Goal: Task Accomplishment & Management: Manage account settings

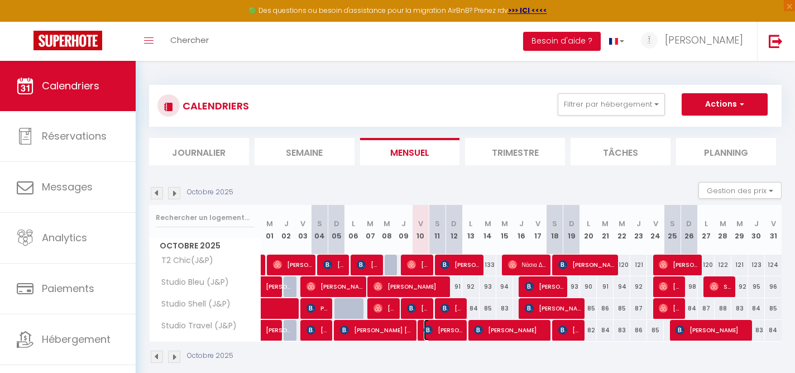
click at [446, 332] on span "[PERSON_NAME]" at bounding box center [443, 329] width 39 height 21
select select "OK"
select select "0"
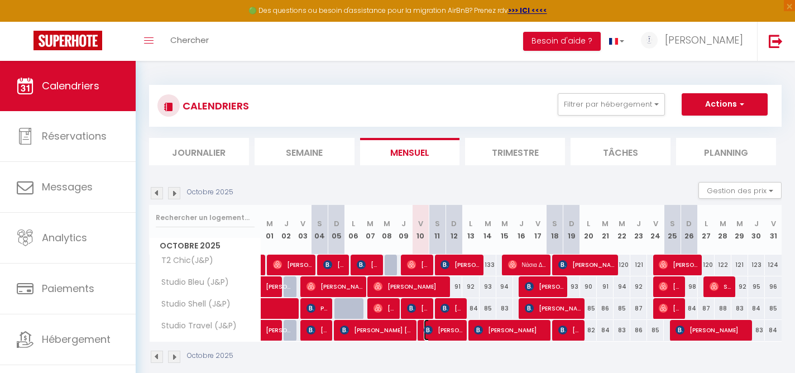
select select "1"
select select
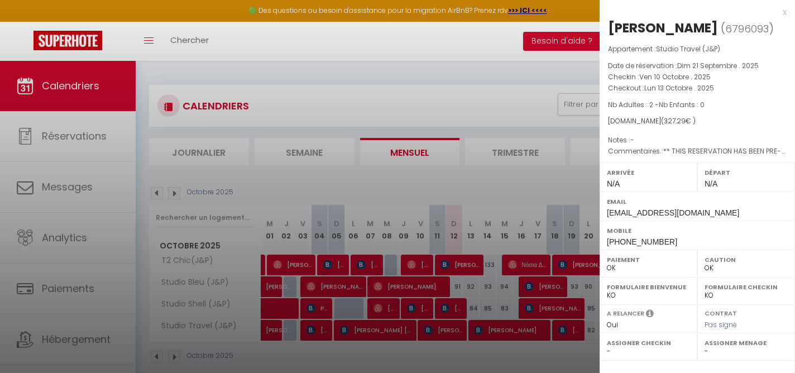
click at [785, 13] on div "x" at bounding box center [693, 12] width 187 height 13
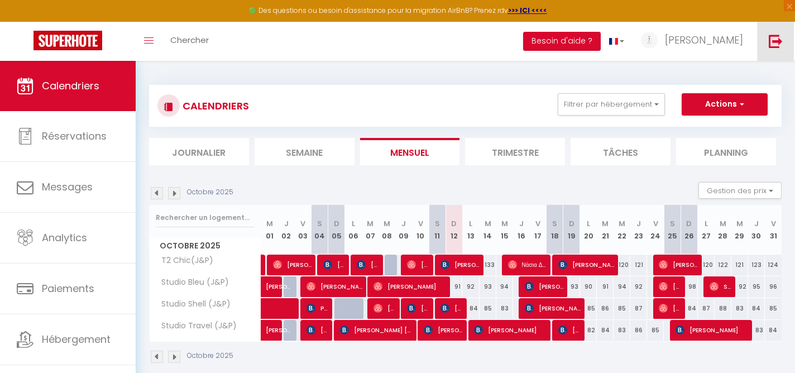
click at [774, 44] on img at bounding box center [776, 41] width 14 height 14
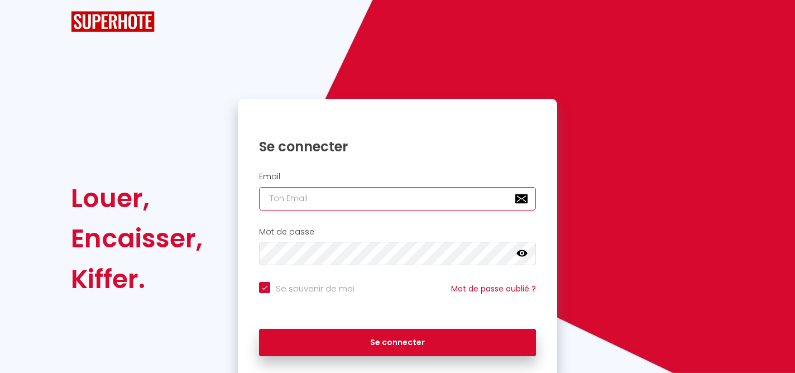
type input "[EMAIL_ADDRESS][DOMAIN_NAME]"
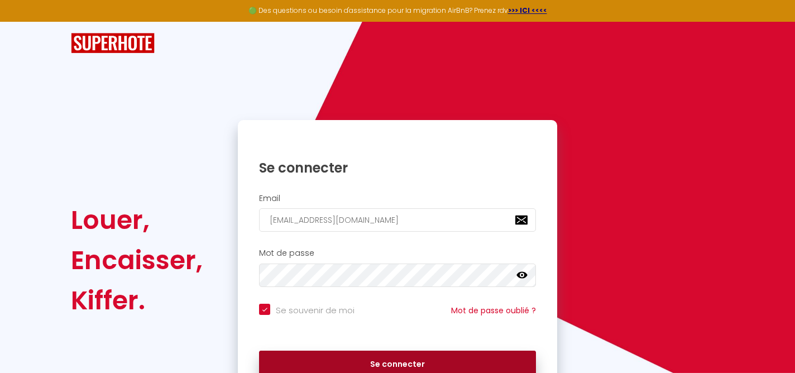
click at [418, 362] on button "Se connecter" at bounding box center [397, 365] width 277 height 28
checkbox input "true"
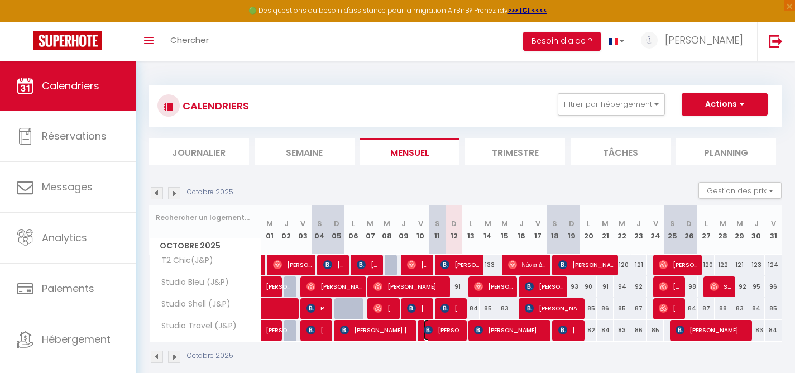
click at [447, 334] on span "[PERSON_NAME]" at bounding box center [443, 329] width 39 height 21
select select "OK"
select select "0"
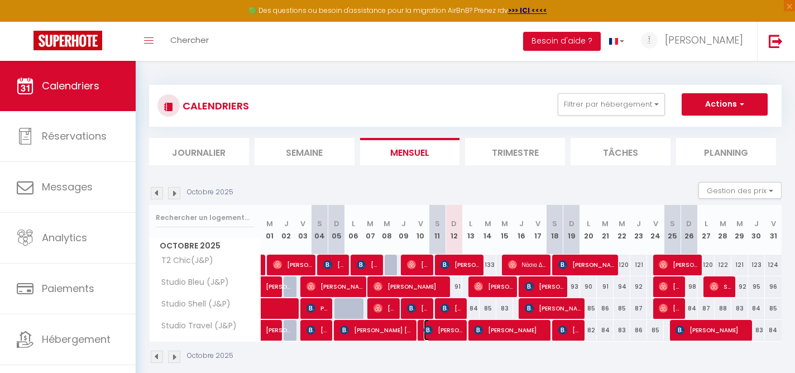
select select "1"
select select
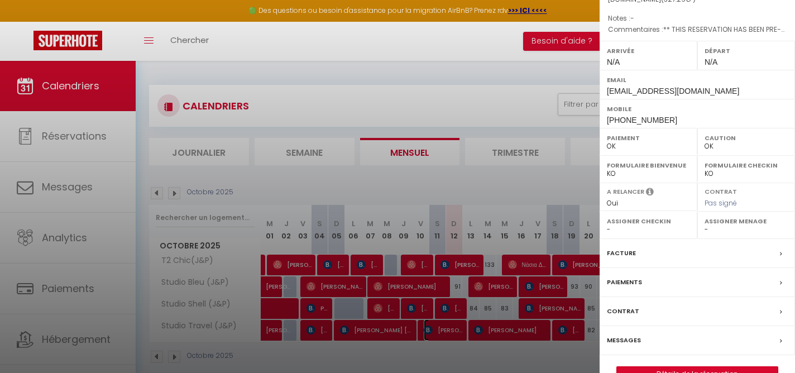
scroll to position [165, 0]
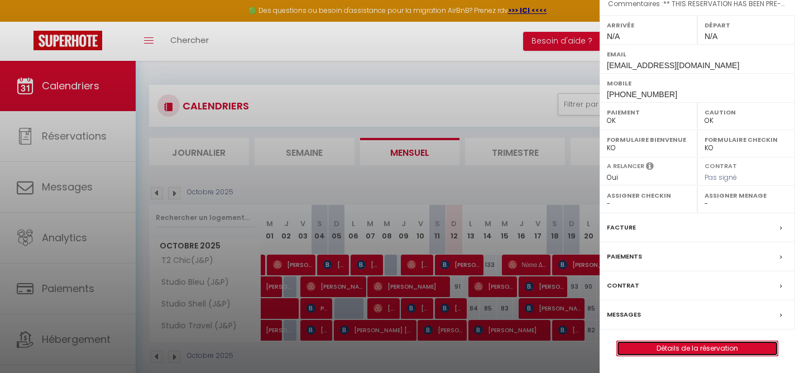
click at [677, 351] on link "Détails de la réservation" at bounding box center [697, 348] width 161 height 15
select select
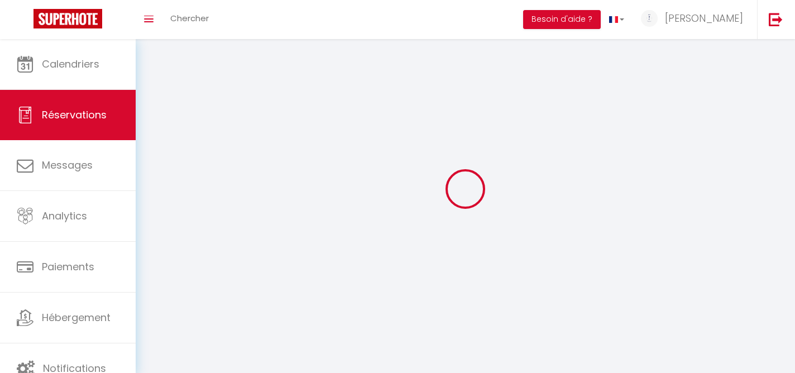
select select
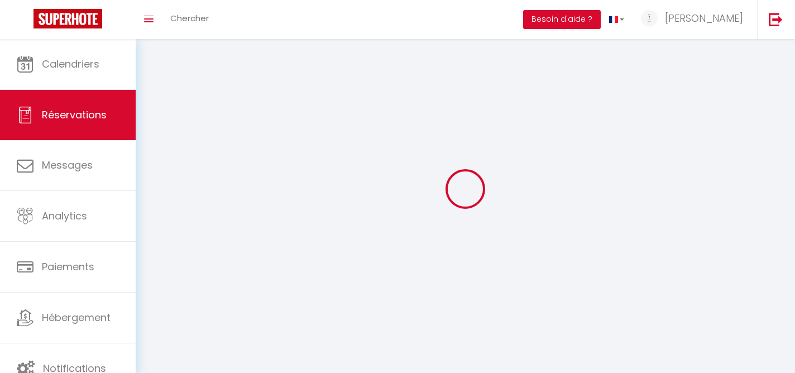
select select
checkbox input "false"
select select
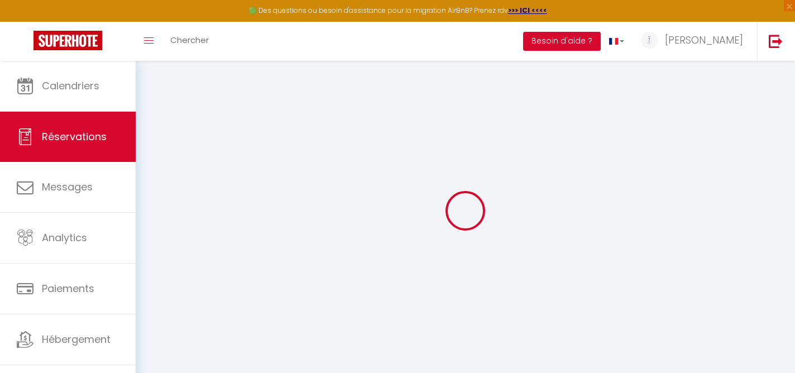
select select
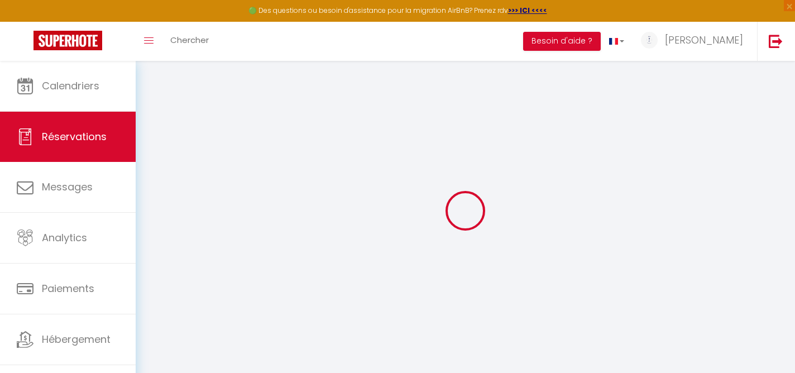
select select
checkbox input "false"
select select
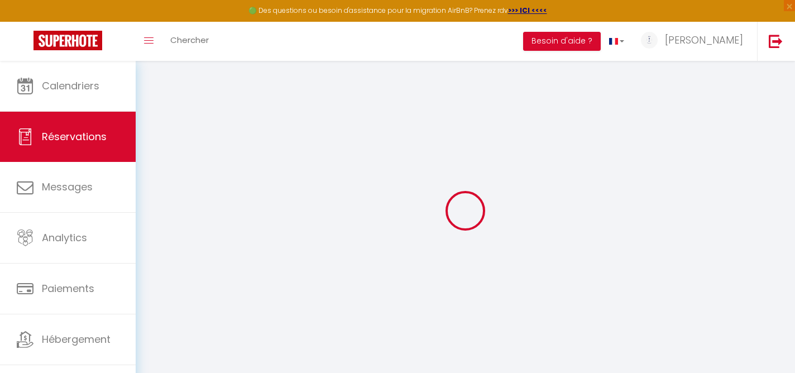
select select
checkbox input "false"
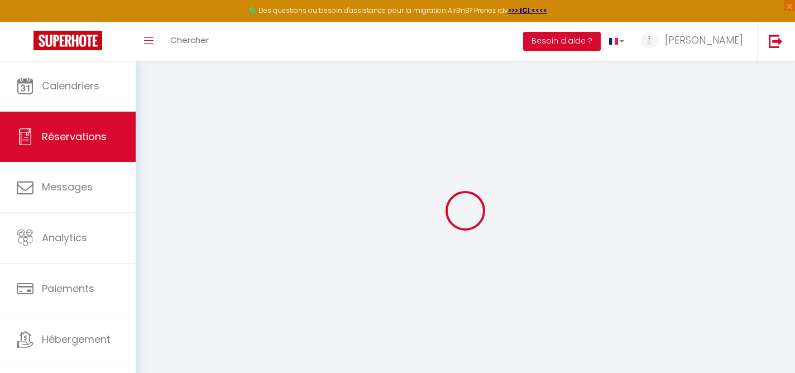
select select
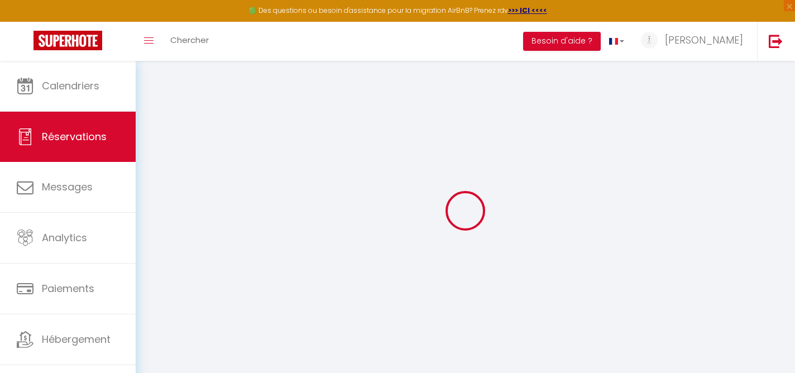
select select
checkbox input "false"
type input "[PERSON_NAME]"
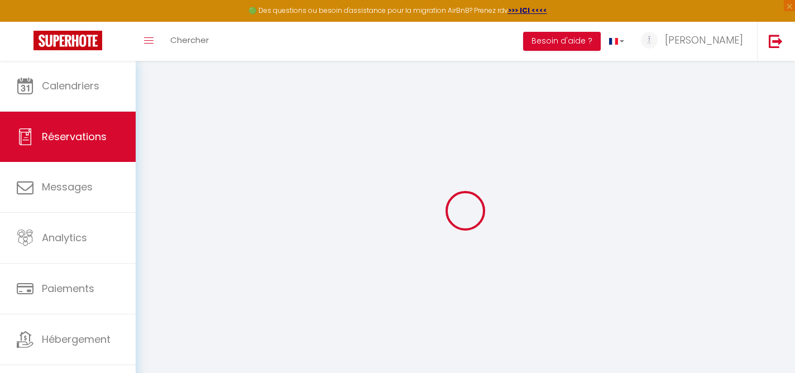
type input "[PERSON_NAME]"
type input "[EMAIL_ADDRESS][DOMAIN_NAME]"
type input "[PHONE_NUMBER]"
select select "ES"
type input "52.87"
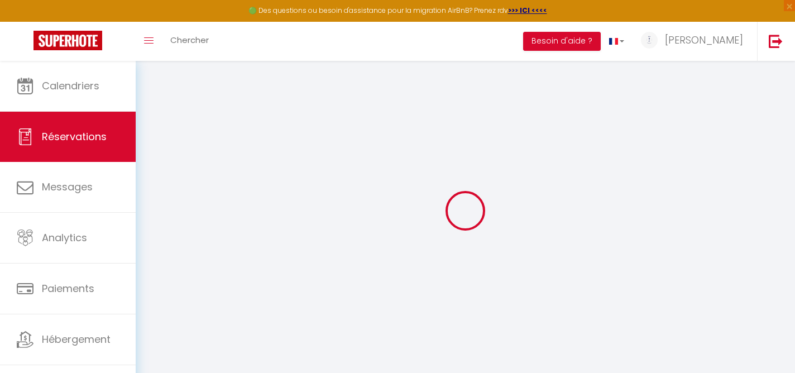
type input "4.58"
select select "8416"
select select "1"
select select
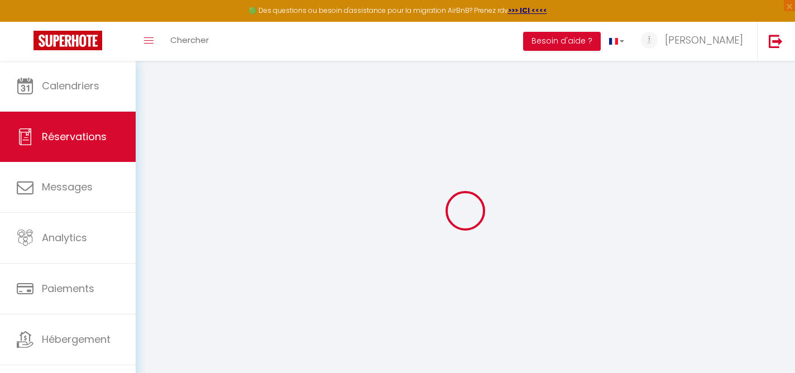
type input "2"
select select "12"
select select "15"
type input "311"
checkbox input "false"
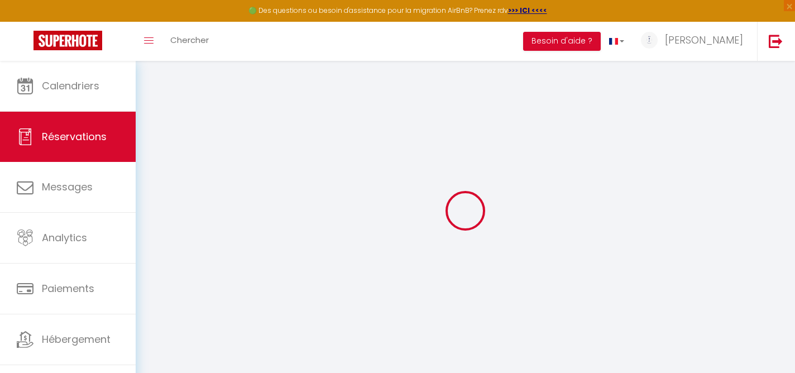
type input "0"
select select "2"
type input "0"
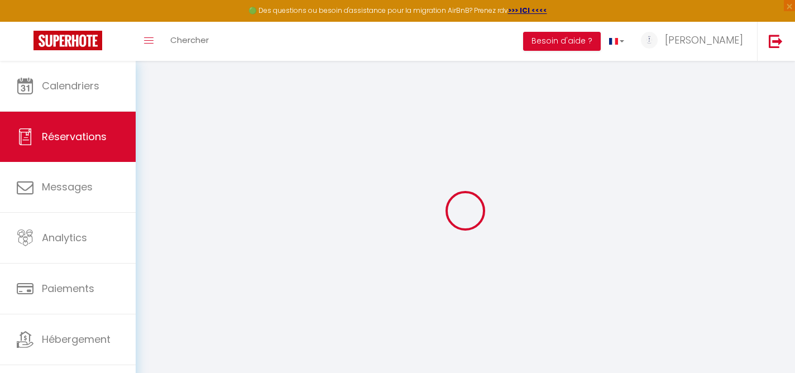
select select
checkbox input "false"
select select
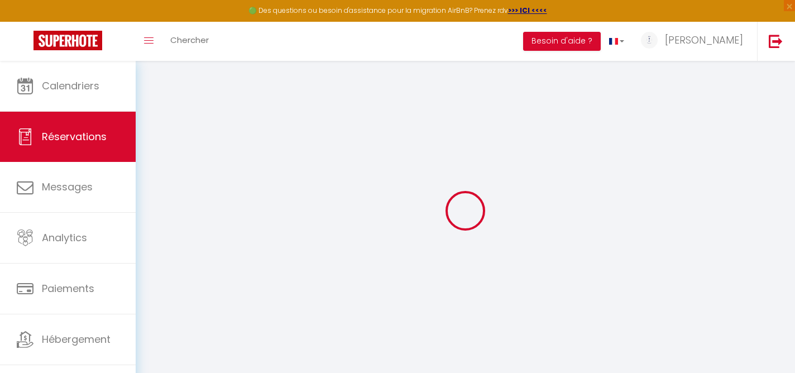
checkbox input "false"
select select
checkbox input "false"
select select
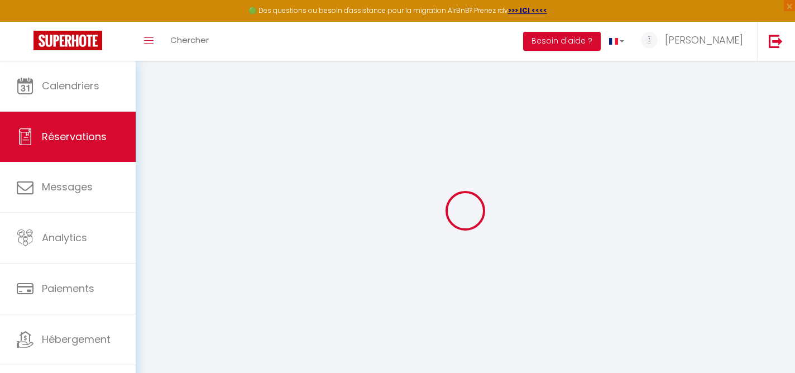
select select
checkbox input "false"
type textarea "** THIS RESERVATION HAS BEEN PRE-PAID ** BOOKING NOTE : Payment charge is EUR 4…"
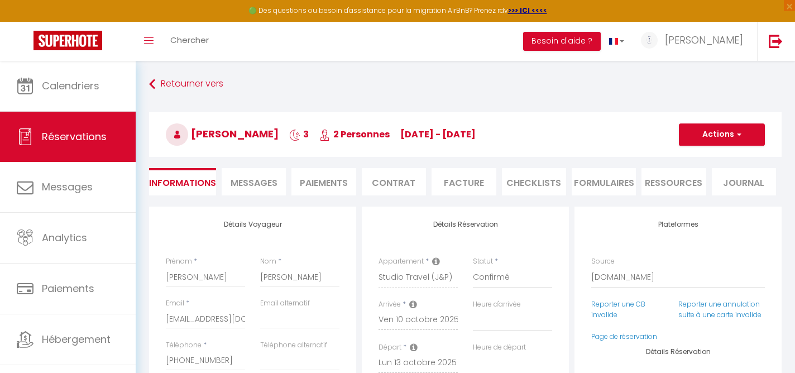
type input "16.29"
select select
checkbox input "false"
select select
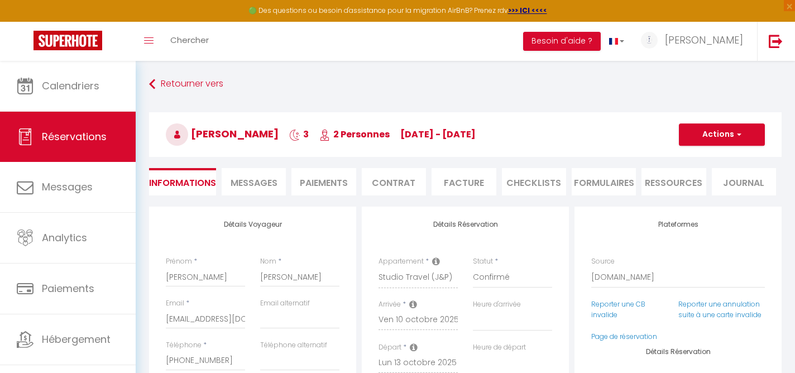
select select
click at [458, 184] on li "Facture" at bounding box center [464, 181] width 64 height 27
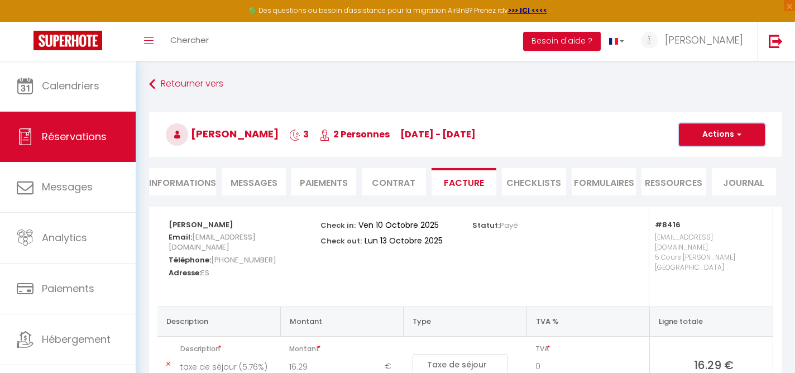
click at [728, 133] on button "Actions" at bounding box center [722, 134] width 86 height 22
click at [725, 190] on link "Envoyer la facture" at bounding box center [714, 188] width 94 height 15
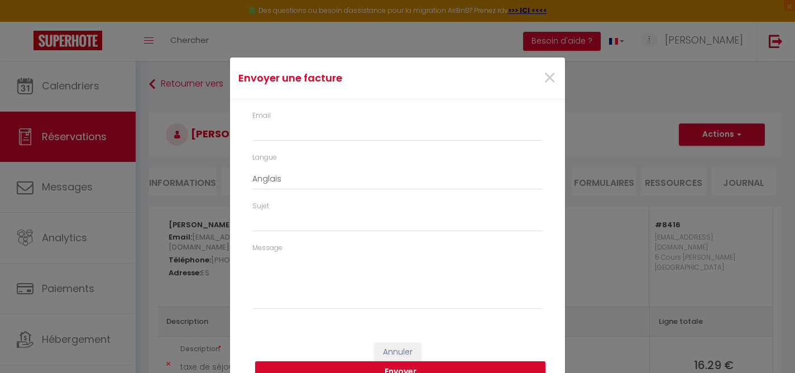
type input "[EMAIL_ADDRESS][DOMAIN_NAME]"
select select "es"
type input "Su factura 6796093 - Studio Travel (J&P)"
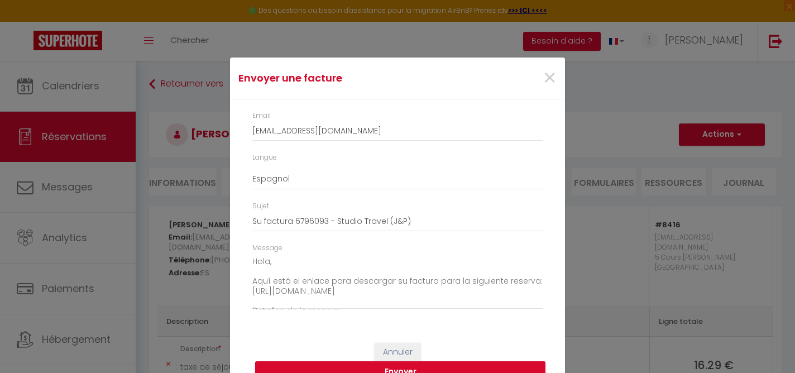
scroll to position [21, 0]
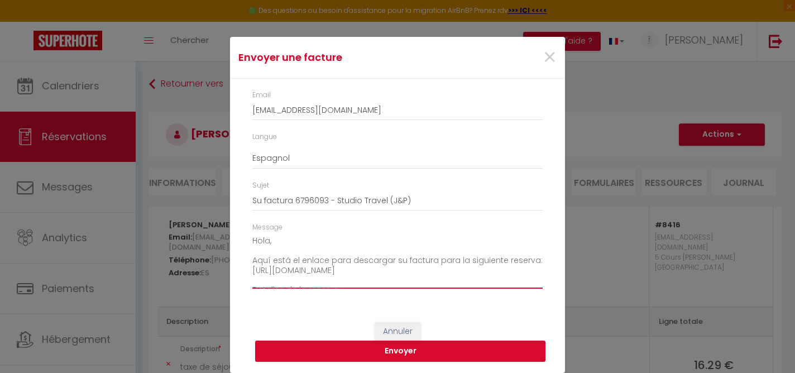
click at [269, 239] on textarea "Hola, Aquí está el enlace para descargar su factura para la siguiente reserva: …" at bounding box center [397, 260] width 290 height 56
drag, startPoint x: 354, startPoint y: 281, endPoint x: 246, endPoint y: 276, distance: 107.9
click at [246, 276] on div "Message [PERSON_NAME], Aquí está el enlace para descargar su factura para la si…" at bounding box center [397, 261] width 305 height 78
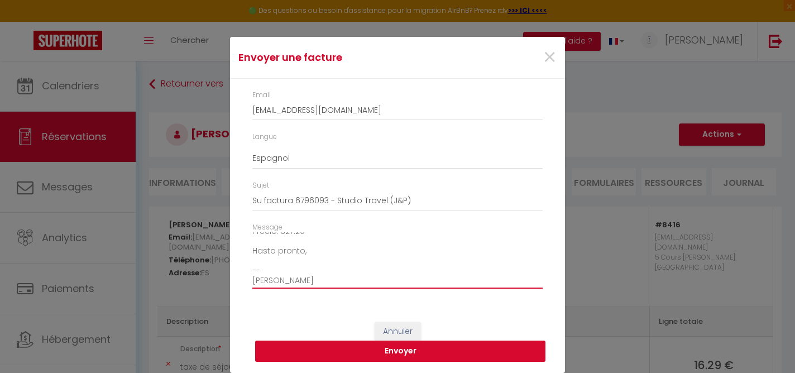
type textarea "[PERSON_NAME], Aquí está el enlace para descargar su factura para la siguiente …"
click at [422, 353] on button "Envoyer" at bounding box center [400, 351] width 290 height 21
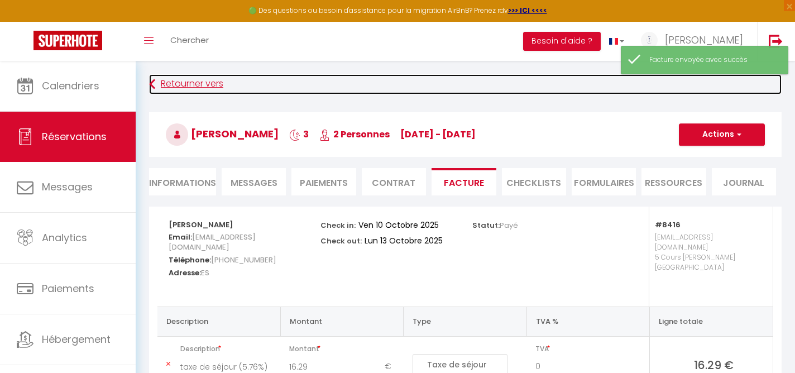
click at [205, 84] on link "Retourner vers" at bounding box center [465, 84] width 633 height 20
select select
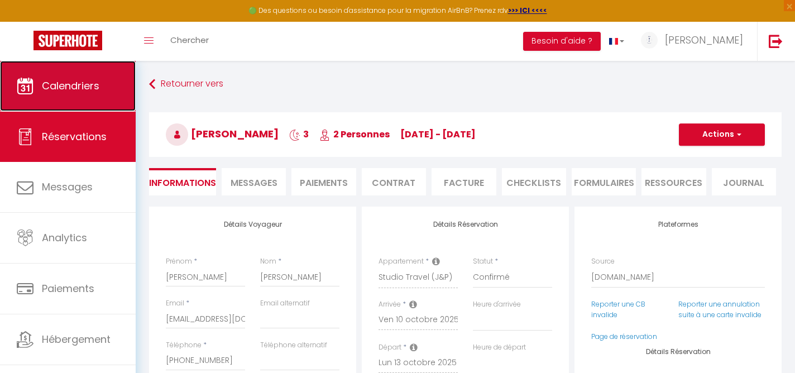
click at [101, 94] on link "Calendriers" at bounding box center [68, 86] width 136 height 50
